Goal: Task Accomplishment & Management: Understand process/instructions

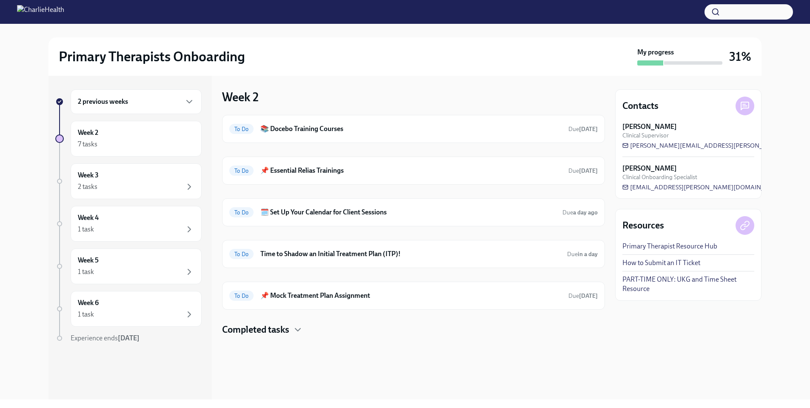
click at [147, 102] on div "2 previous weeks" at bounding box center [136, 102] width 117 height 10
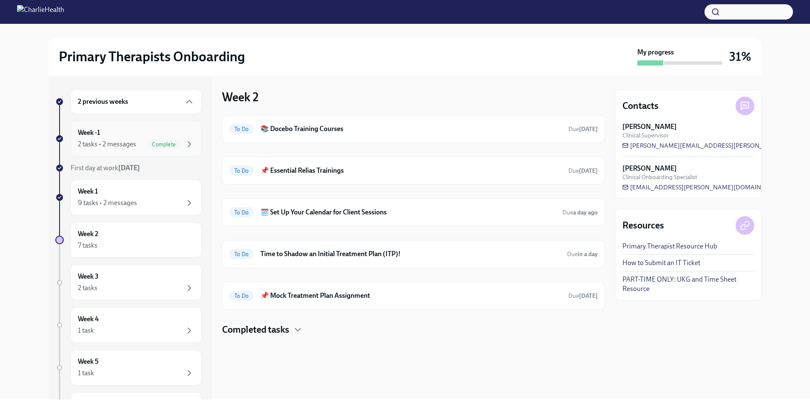
click at [148, 127] on div "Week -1 2 tasks • 2 messages Complete" at bounding box center [136, 139] width 131 height 36
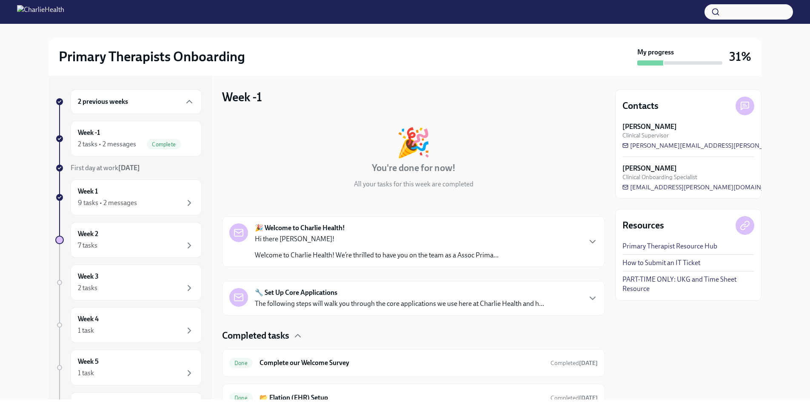
click at [361, 226] on div "🎉 Welcome to Charlie Health! Hi there Ashley! Welcome to Charlie Health! We’re …" at bounding box center [377, 241] width 244 height 37
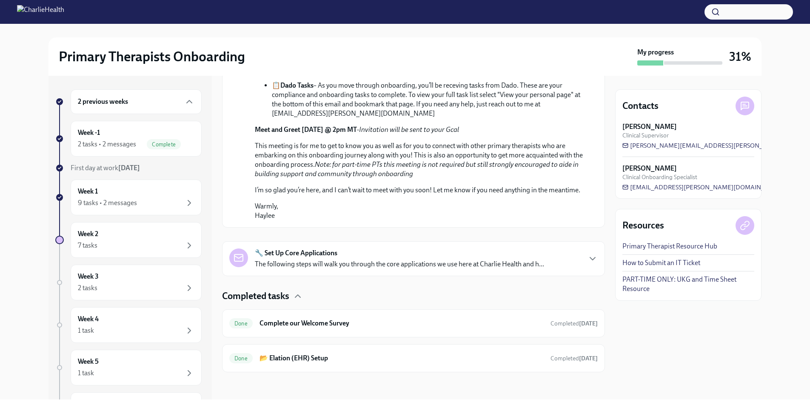
scroll to position [504, 0]
click at [426, 260] on p "The following steps will walk you through the core applications we use here at …" at bounding box center [399, 263] width 289 height 9
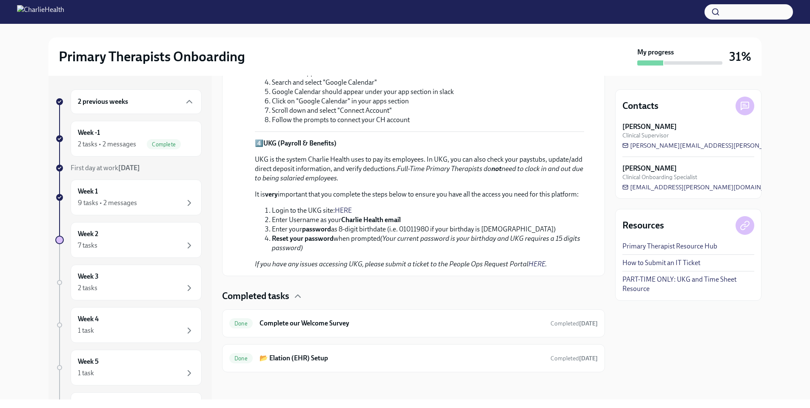
scroll to position [1021, 0]
click at [346, 214] on link "HERE" at bounding box center [343, 210] width 17 height 8
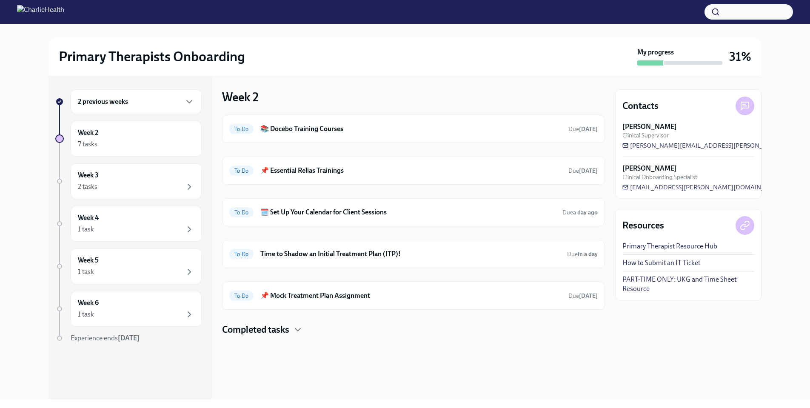
click at [664, 283] on link "PART-TIME ONLY: UKG and Time Sheet Resource" at bounding box center [688, 284] width 132 height 19
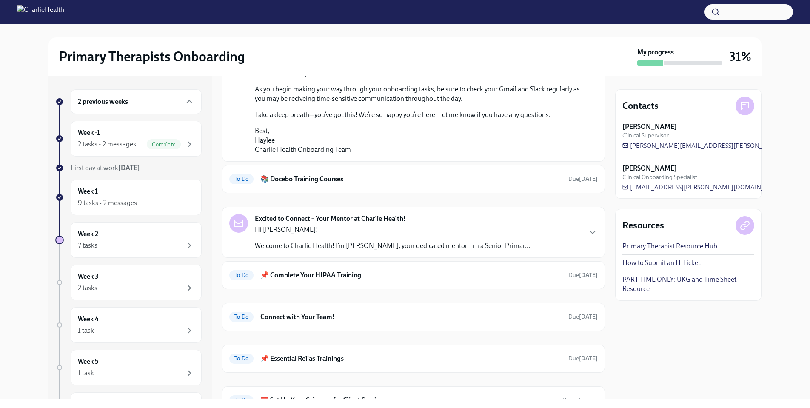
scroll to position [491, 0]
click at [126, 189] on div "Week 1 9 tasks • 2 messages" at bounding box center [136, 197] width 117 height 21
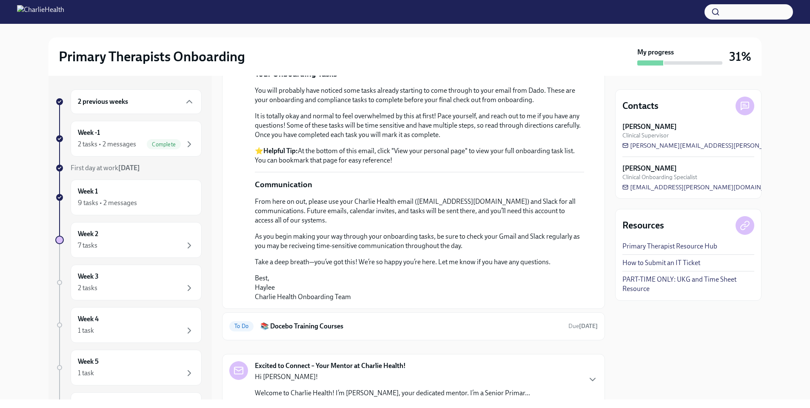
scroll to position [332, 0]
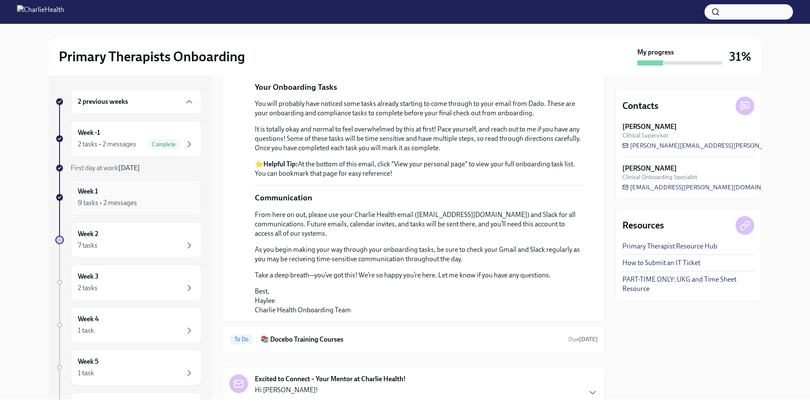
click at [159, 200] on div "9 tasks • 2 messages" at bounding box center [136, 203] width 117 height 10
click at [166, 146] on span "Complete" at bounding box center [164, 144] width 34 height 6
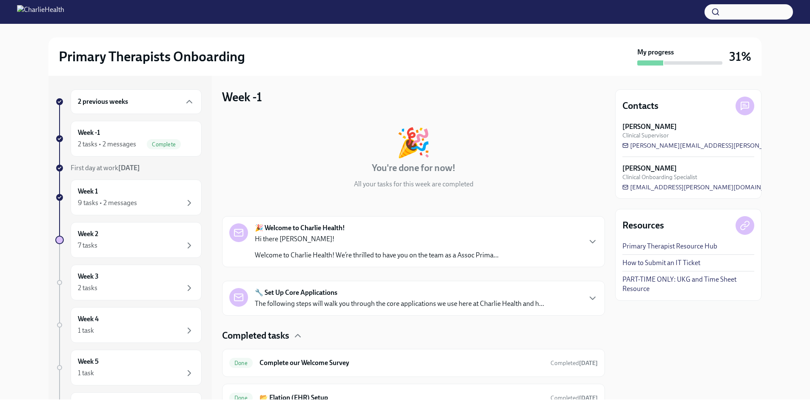
scroll to position [40, 0]
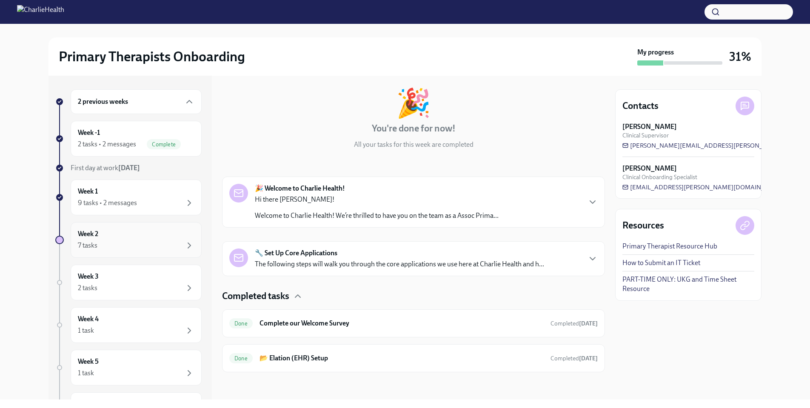
click at [125, 230] on div "Week 2 7 tasks" at bounding box center [136, 239] width 117 height 21
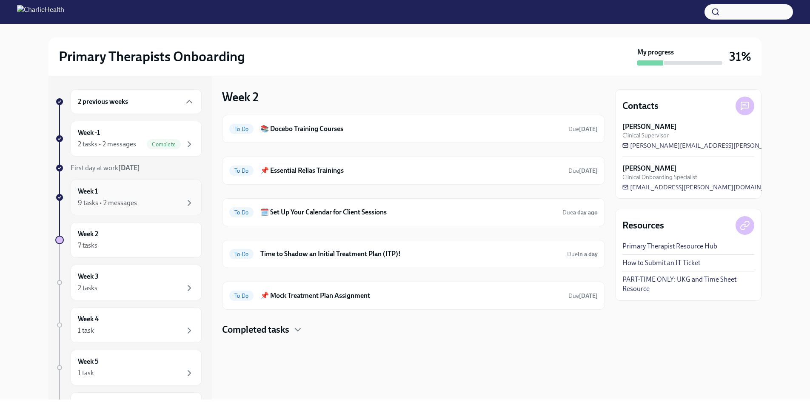
click at [169, 190] on div "Week 1 9 tasks • 2 messages" at bounding box center [136, 197] width 117 height 21
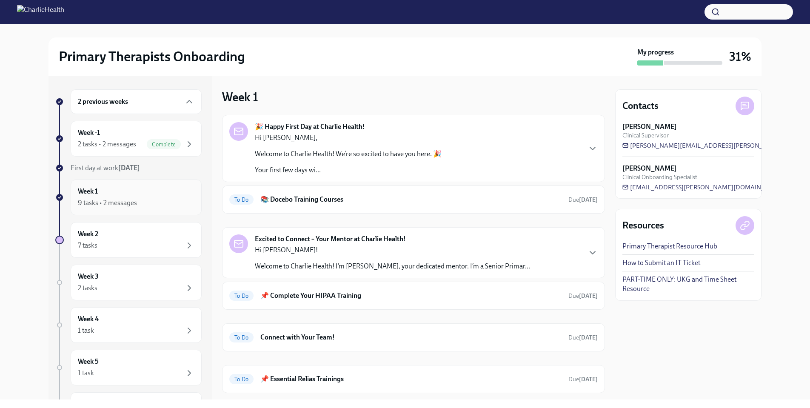
click at [169, 190] on div "Week 1 9 tasks • 2 messages" at bounding box center [136, 197] width 117 height 21
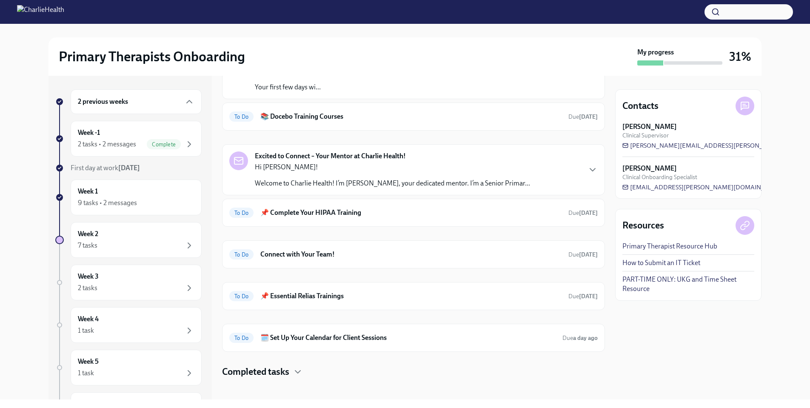
scroll to position [89, 0]
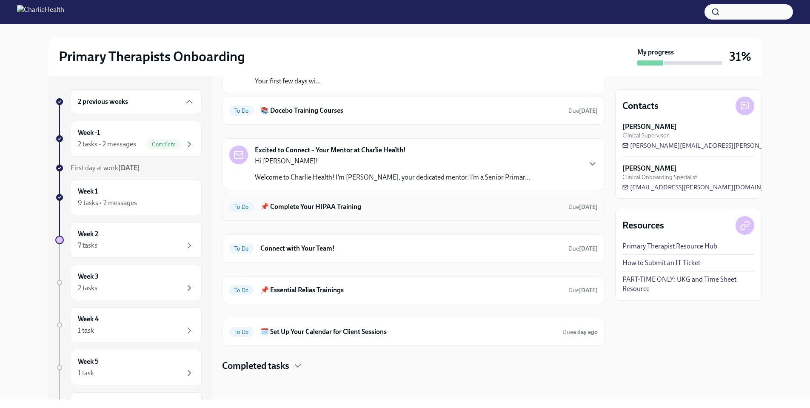
click at [370, 203] on h6 "📌 Complete Your HIPAA Training" at bounding box center [410, 206] width 301 height 9
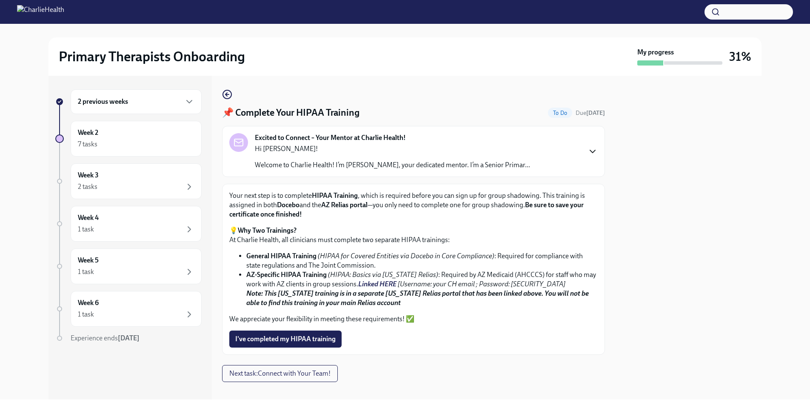
click at [589, 152] on icon "button" at bounding box center [592, 151] width 10 height 10
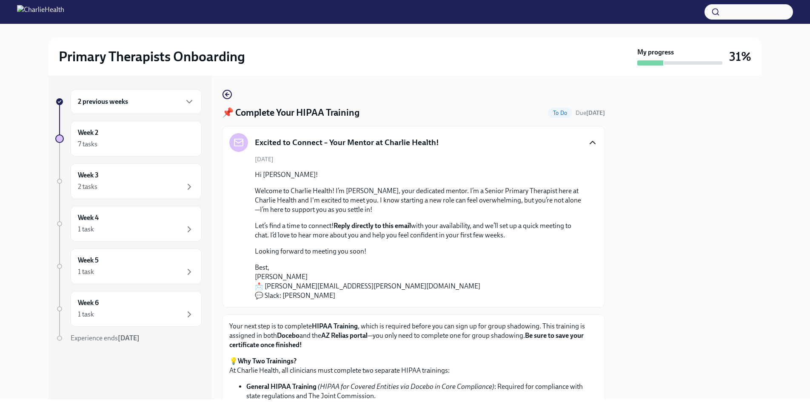
scroll to position [2, 0]
click at [165, 144] on div "7 tasks" at bounding box center [136, 144] width 117 height 10
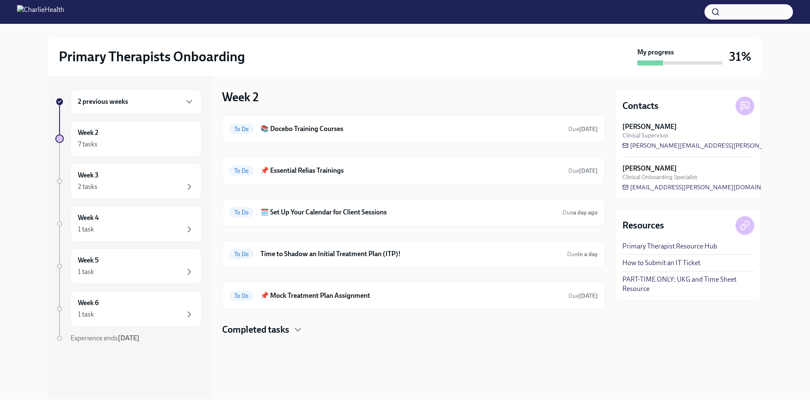
click at [284, 330] on h4 "Completed tasks" at bounding box center [255, 329] width 67 height 13
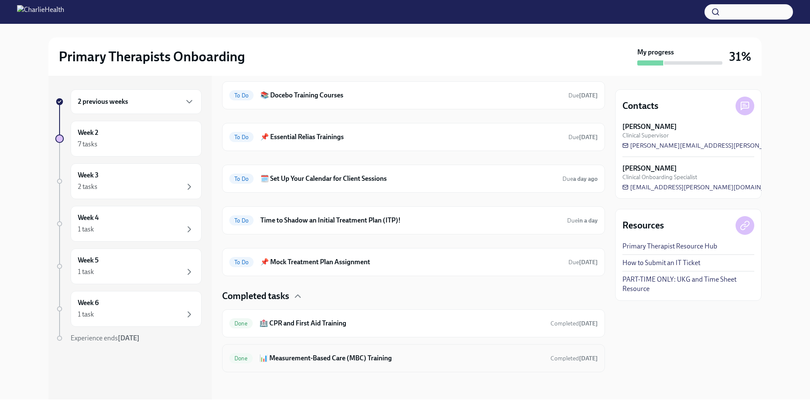
click at [364, 359] on h6 "📊 Measurement-Based Care (MBC) Training" at bounding box center [401, 357] width 284 height 9
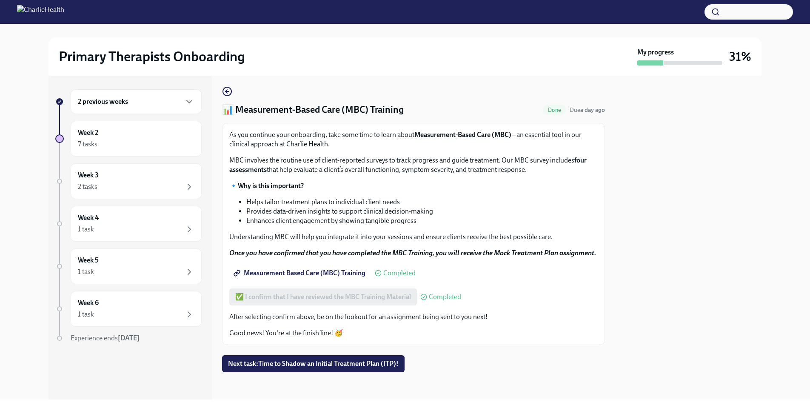
scroll to position [12, 0]
click at [262, 273] on span "Measurement Based Care (MBC) Training" at bounding box center [300, 273] width 130 height 9
